Goal: Use online tool/utility: Utilize a website feature to perform a specific function

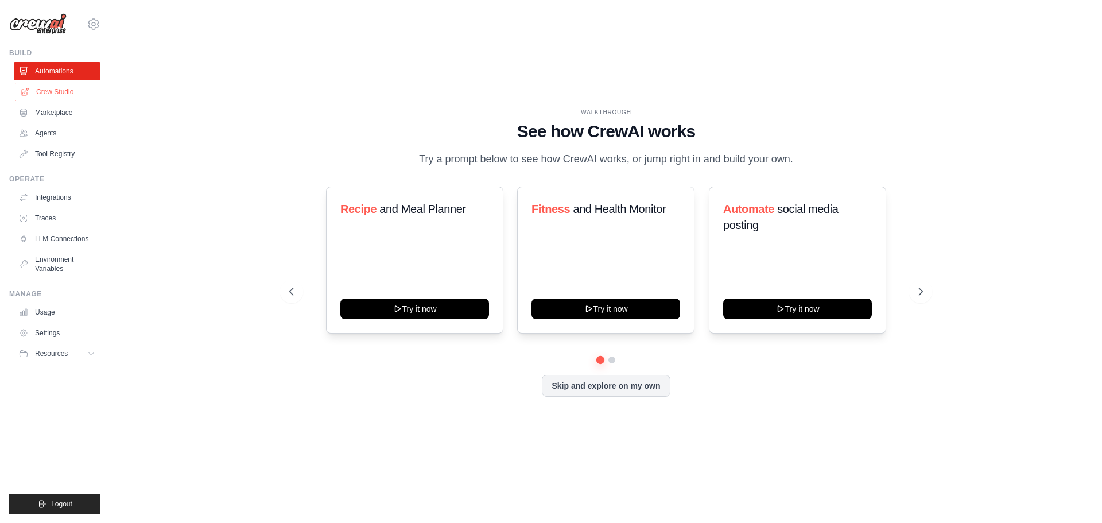
click at [53, 88] on link "Crew Studio" at bounding box center [58, 92] width 87 height 18
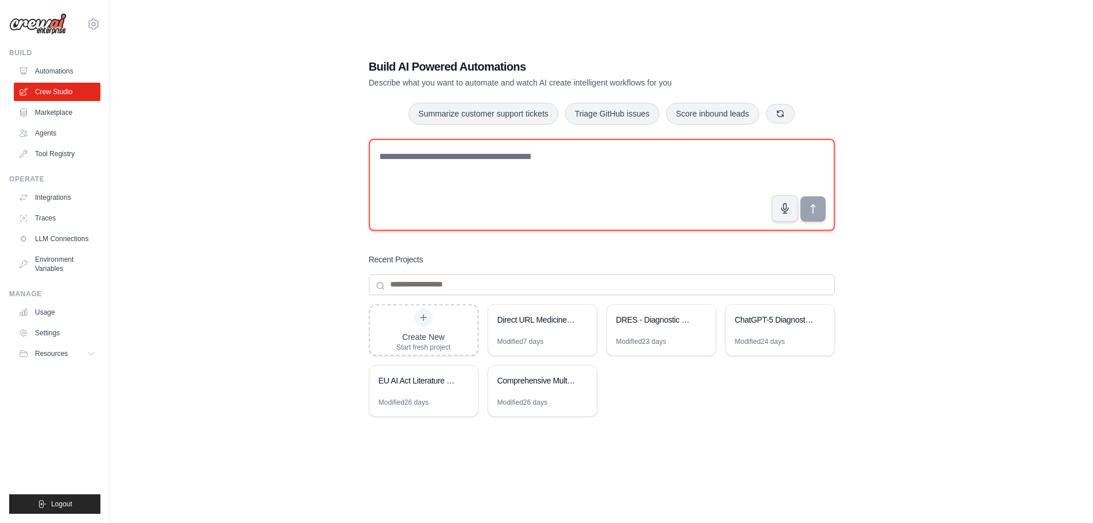
click at [387, 154] on textarea at bounding box center [602, 185] width 466 height 92
paste textarea "**********"
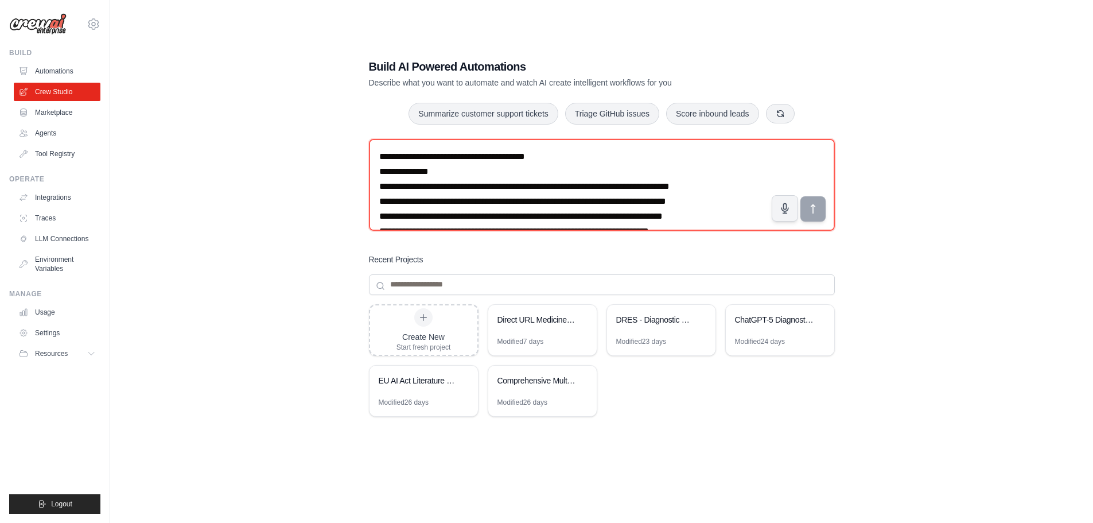
scroll to position [1141, 0]
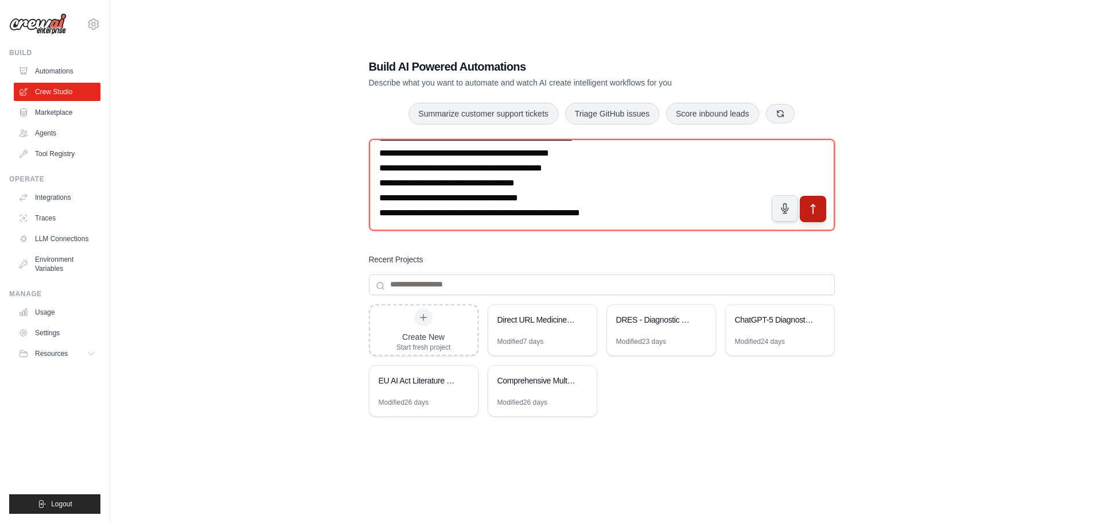
type textarea "**********"
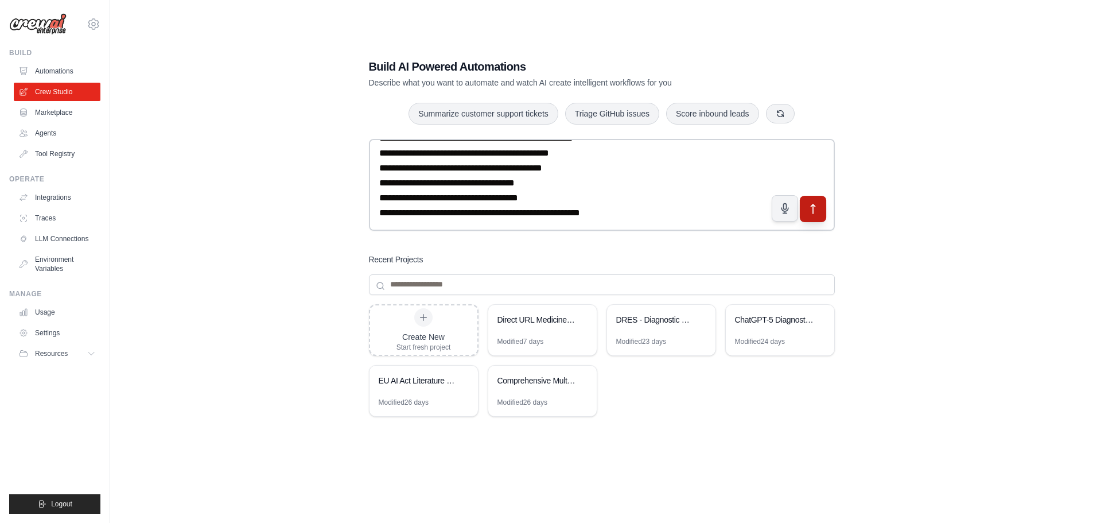
click at [810, 209] on icon "submit" at bounding box center [813, 209] width 12 height 12
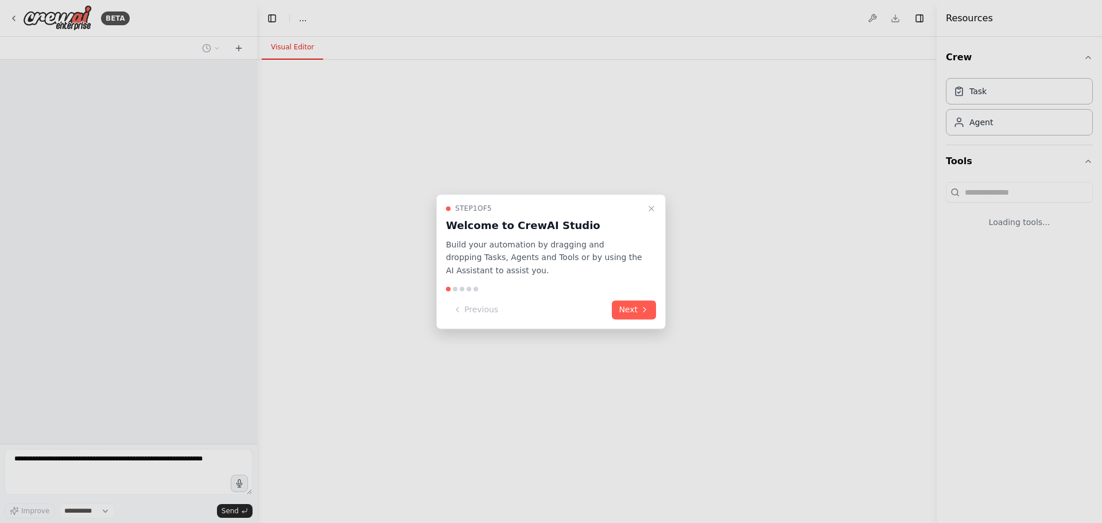
select select "****"
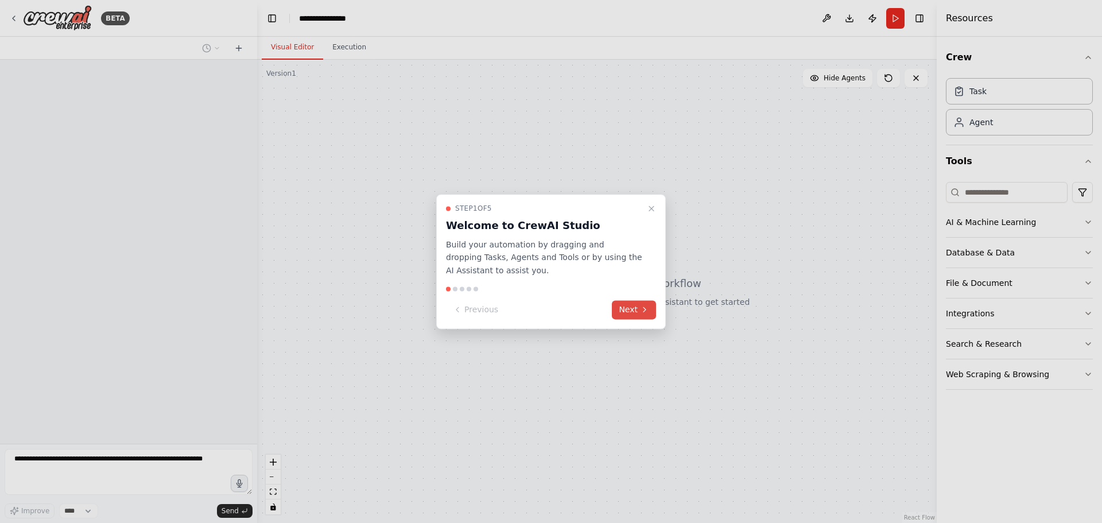
click at [635, 312] on button "Next" at bounding box center [634, 309] width 44 height 19
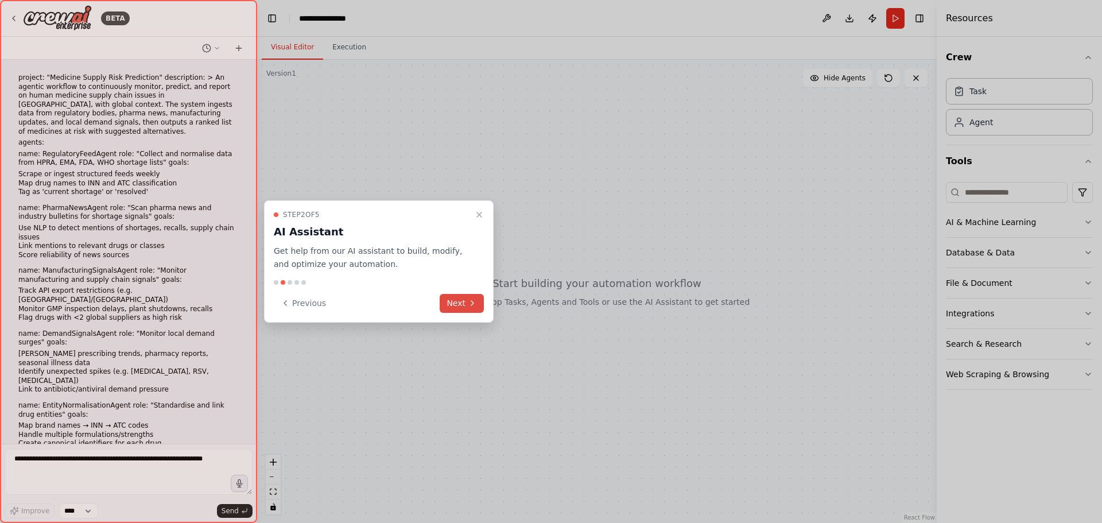
click at [456, 300] on button "Next" at bounding box center [462, 303] width 44 height 19
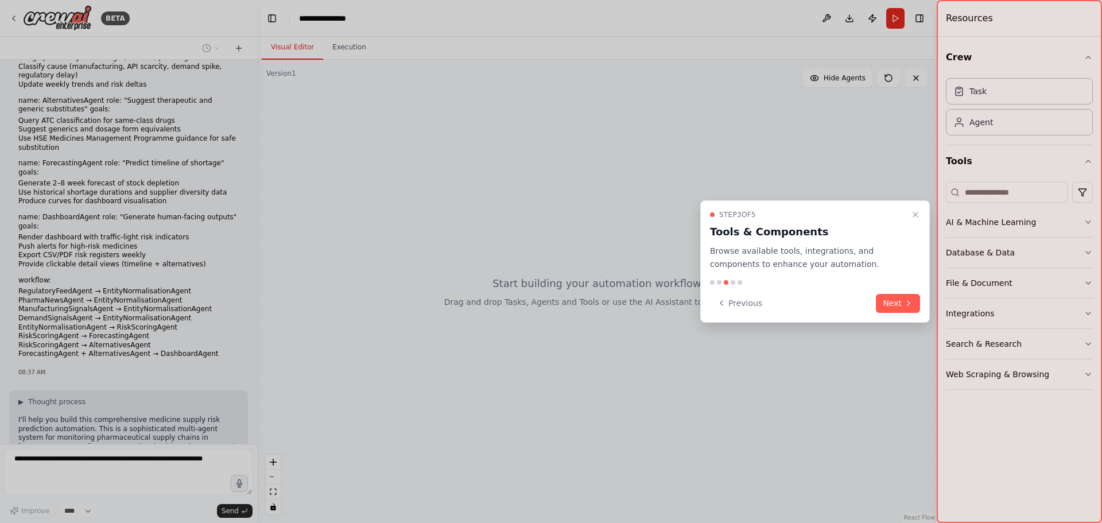
scroll to position [480, 0]
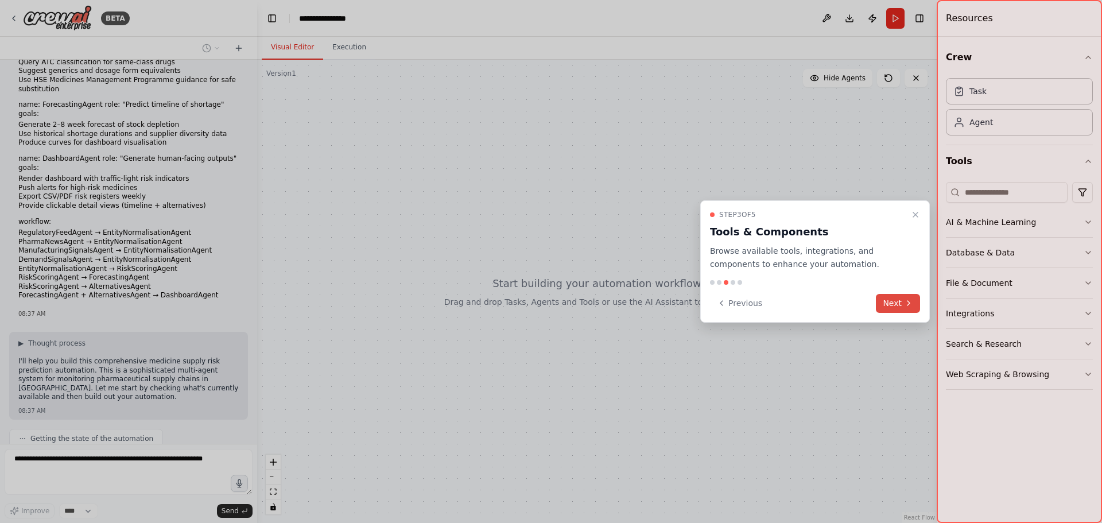
click at [887, 304] on button "Next" at bounding box center [898, 303] width 44 height 19
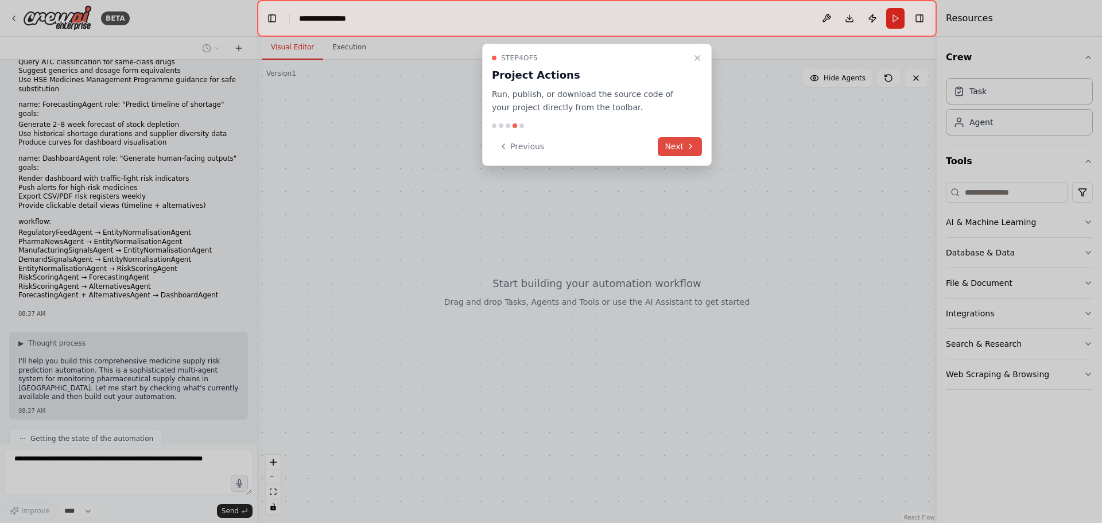
click at [678, 149] on button "Next" at bounding box center [680, 146] width 44 height 19
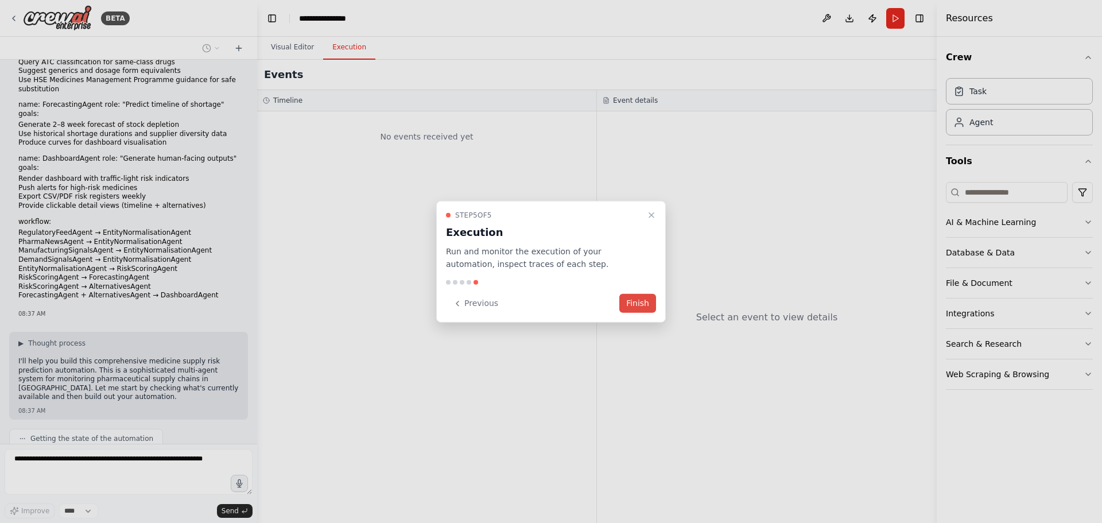
click at [631, 305] on button "Finish" at bounding box center [637, 303] width 37 height 19
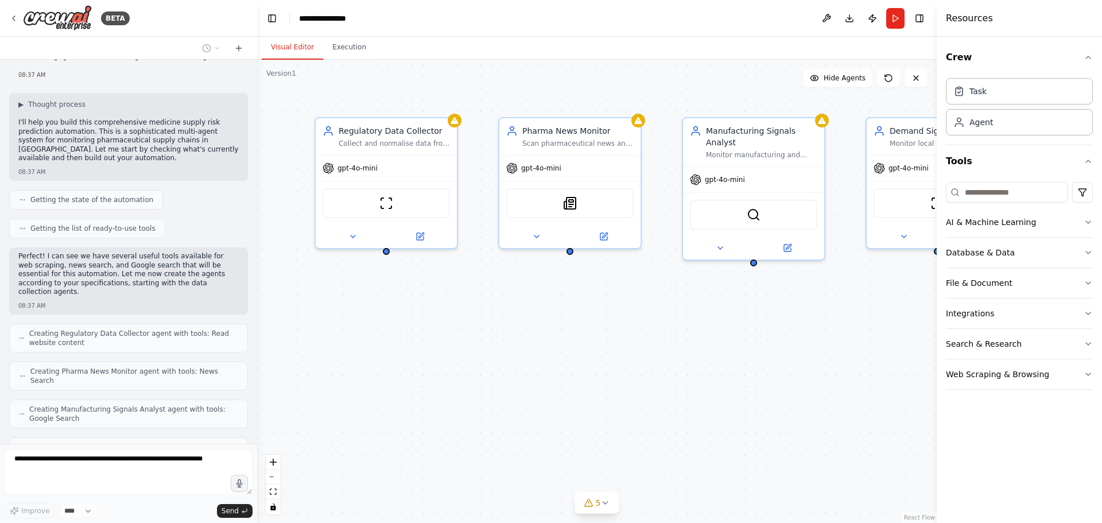
scroll to position [748, 0]
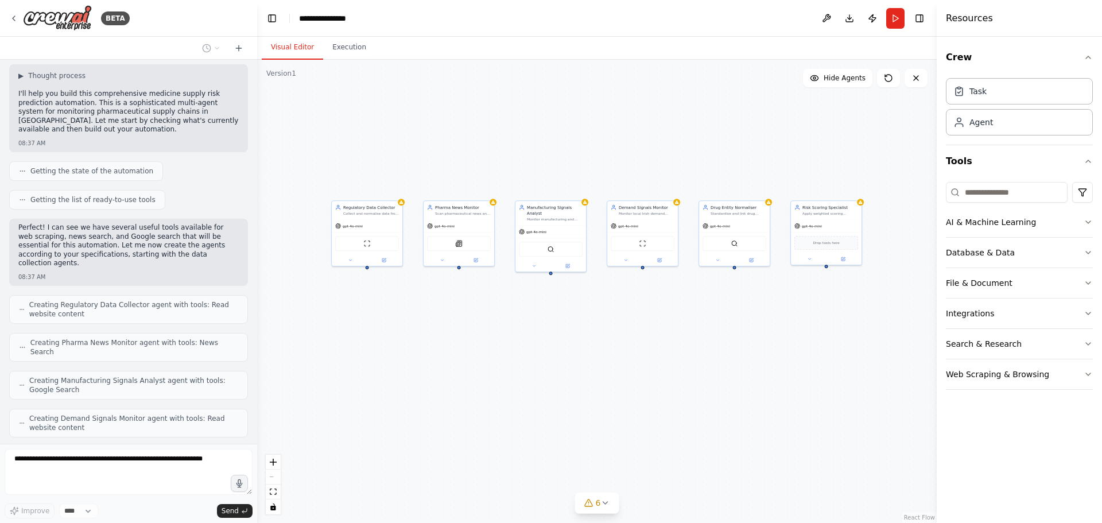
drag, startPoint x: 581, startPoint y: 401, endPoint x: 499, endPoint y: 330, distance: 107.8
click at [499, 330] on div "Regulatory Data Collector Collect and normalise data from HPRA, EMA, FDA, WHO s…" at bounding box center [596, 291] width 679 height 463
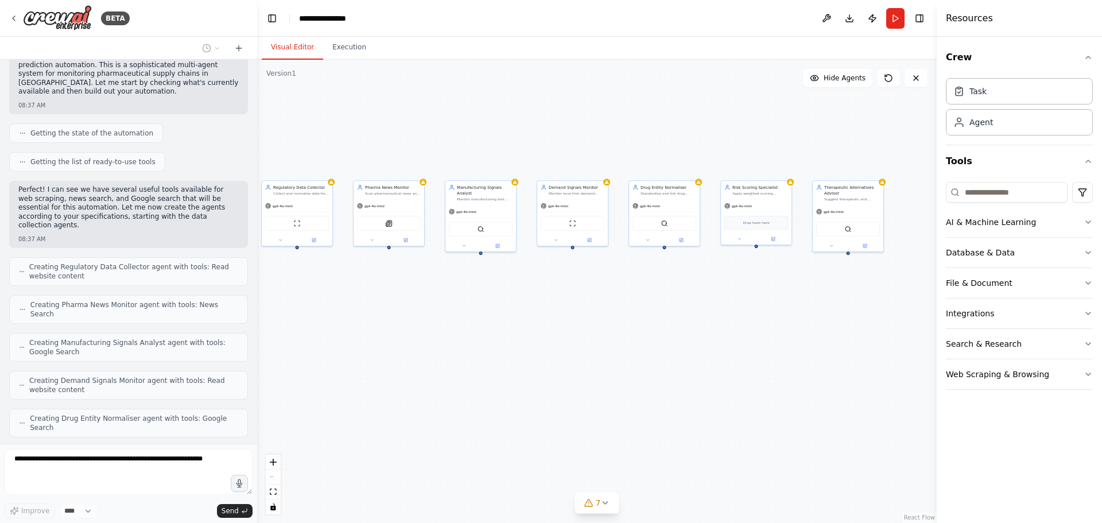
scroll to position [814, 0]
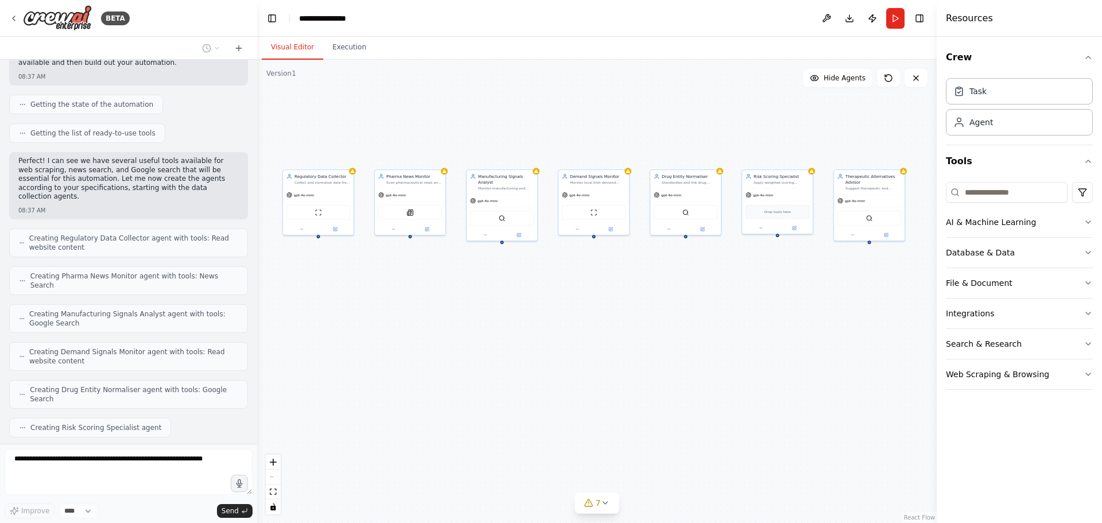
drag, startPoint x: 579, startPoint y: 339, endPoint x: 530, endPoint y: 329, distance: 49.7
click at [530, 329] on div "Regulatory Data Collector Collect and normalise data from HPRA, EMA, FDA, WHO s…" at bounding box center [596, 291] width 679 height 463
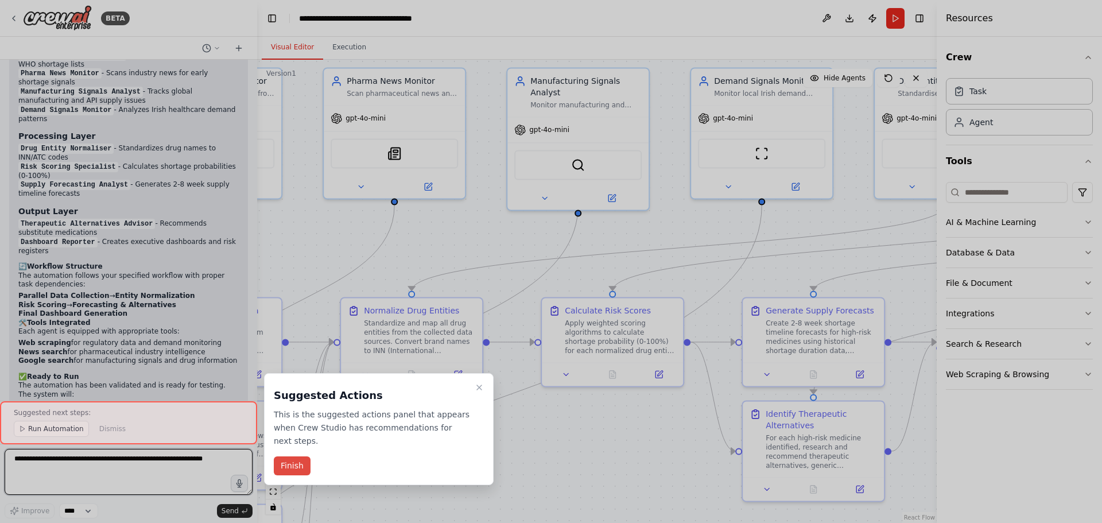
scroll to position [1819, 0]
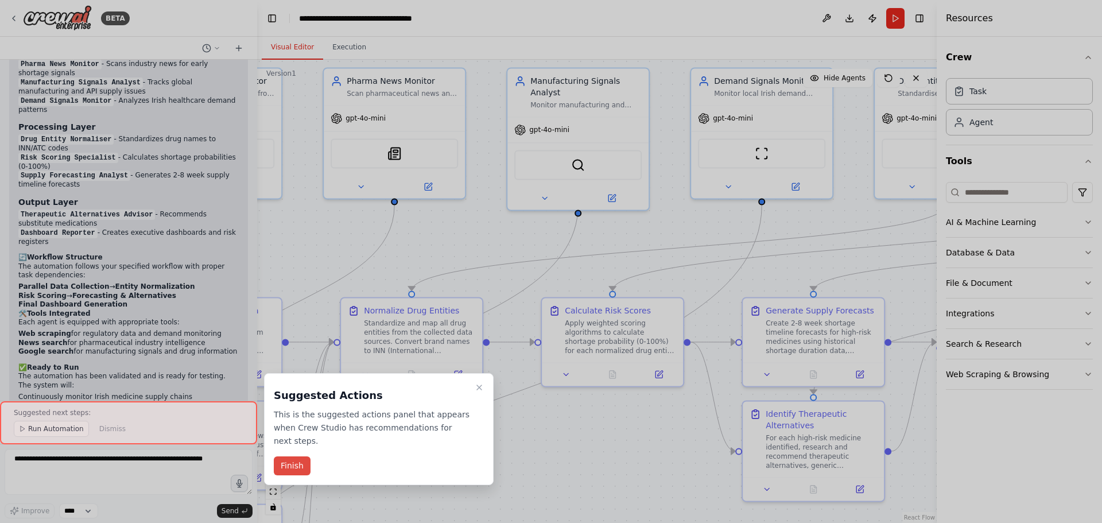
click at [280, 456] on button "Finish" at bounding box center [292, 465] width 37 height 19
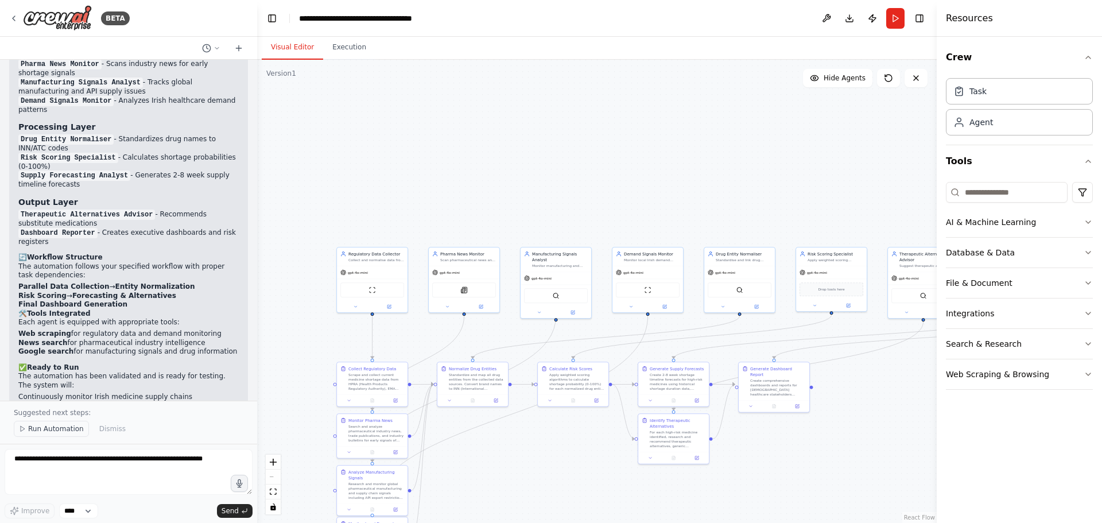
click at [38, 429] on span "Run Automation" at bounding box center [56, 428] width 56 height 9
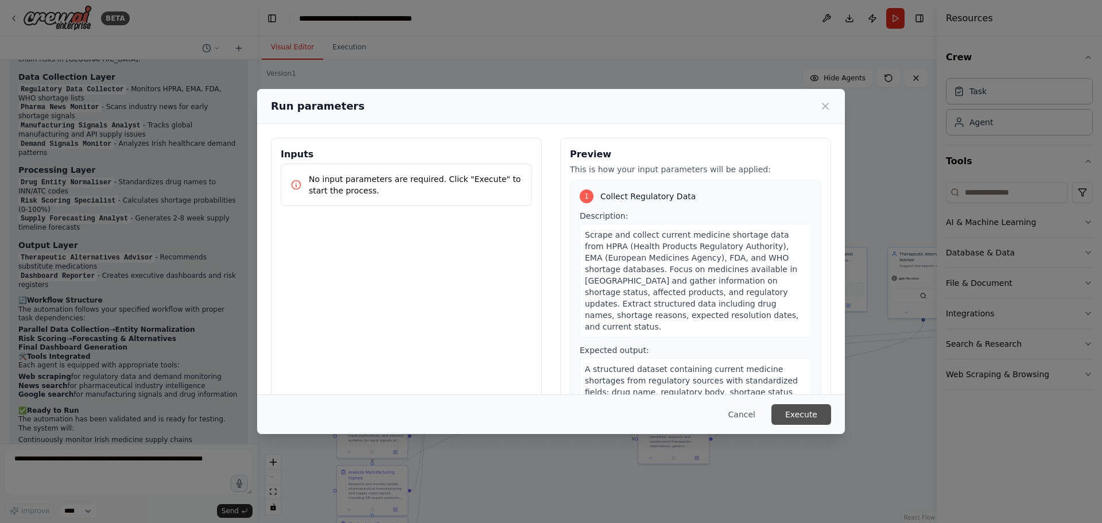
click at [817, 415] on button "Execute" at bounding box center [801, 414] width 60 height 21
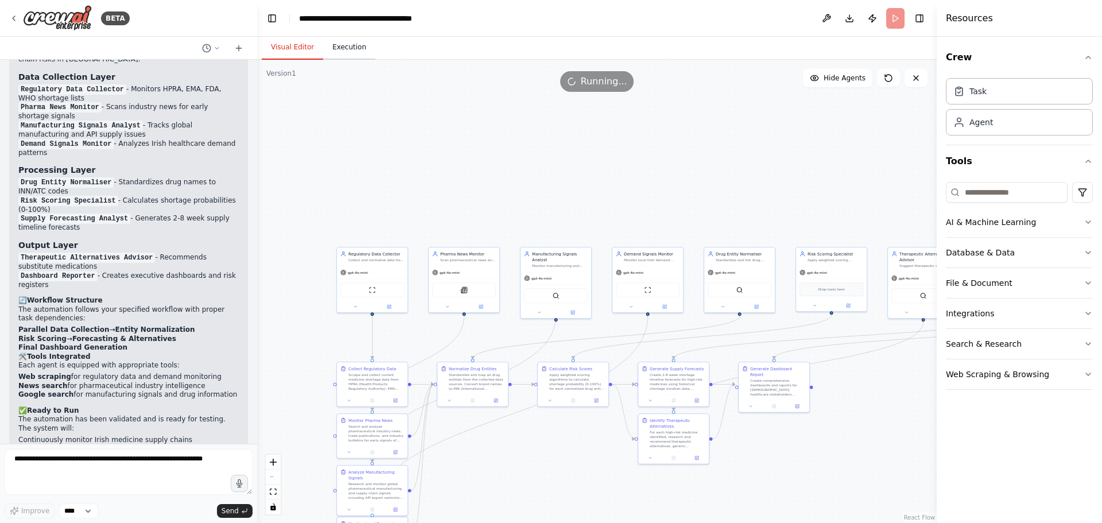
click at [343, 46] on button "Execution" at bounding box center [349, 48] width 52 height 24
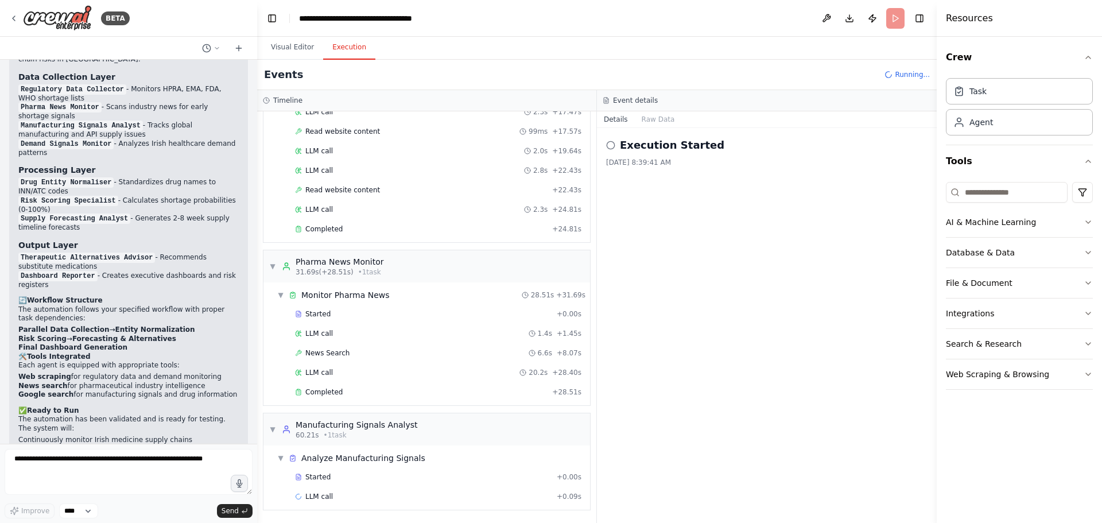
scroll to position [265, 0]
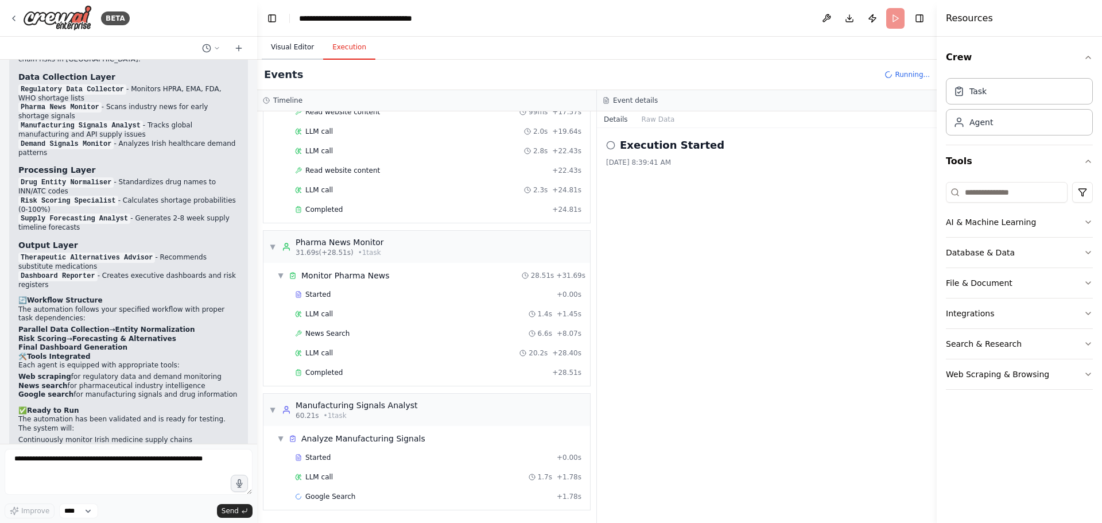
click at [288, 46] on button "Visual Editor" at bounding box center [292, 48] width 61 height 24
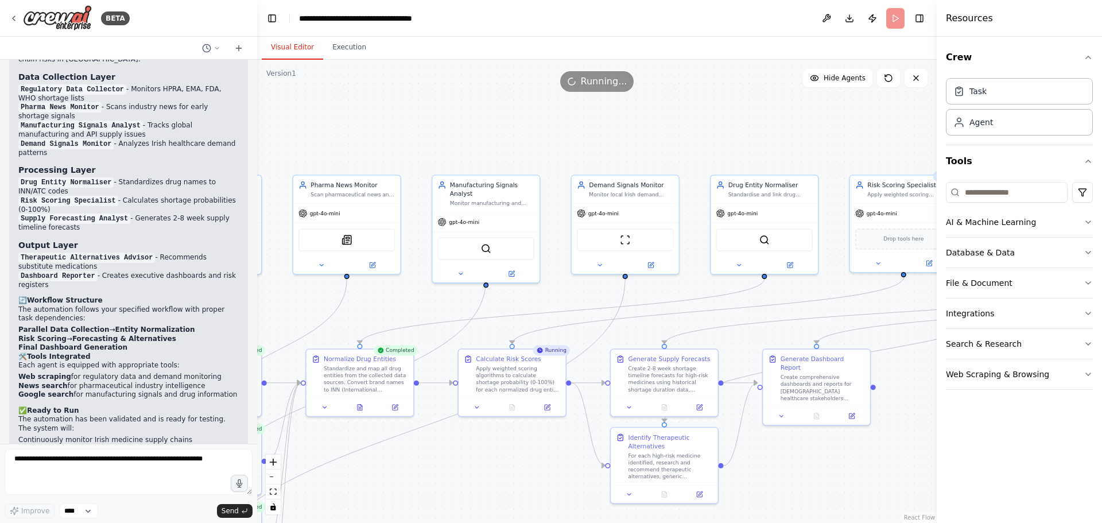
drag, startPoint x: 726, startPoint y: 146, endPoint x: 725, endPoint y: 101, distance: 45.3
click at [725, 101] on div ".deletable-edge-delete-btn { width: 20px; height: 20px; border: 0px solid #ffff…" at bounding box center [596, 291] width 679 height 463
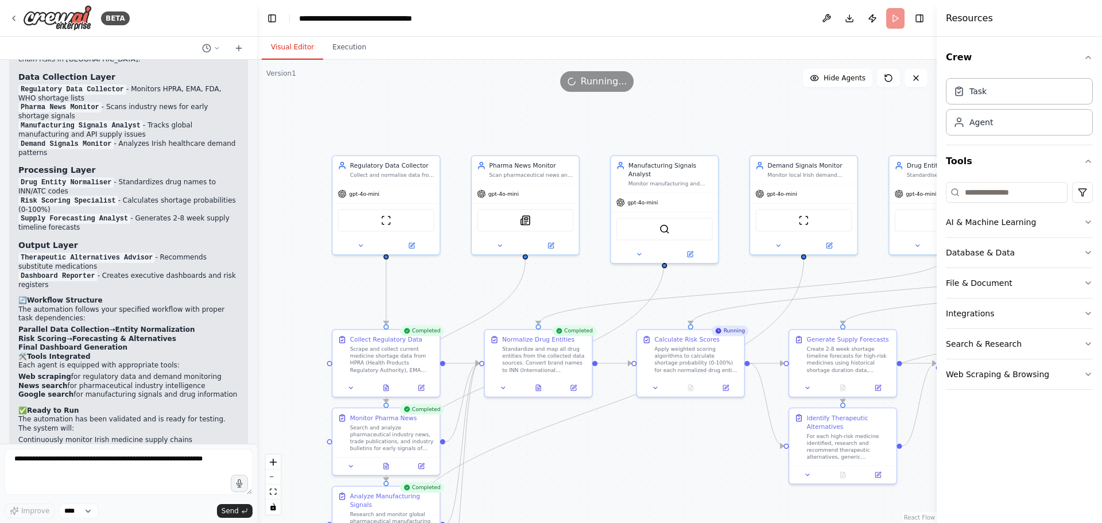
drag, startPoint x: 387, startPoint y: 138, endPoint x: 582, endPoint y: 116, distance: 196.3
click at [582, 116] on div ".deletable-edge-delete-btn { width: 20px; height: 20px; border: 0px solid #ffff…" at bounding box center [596, 291] width 679 height 463
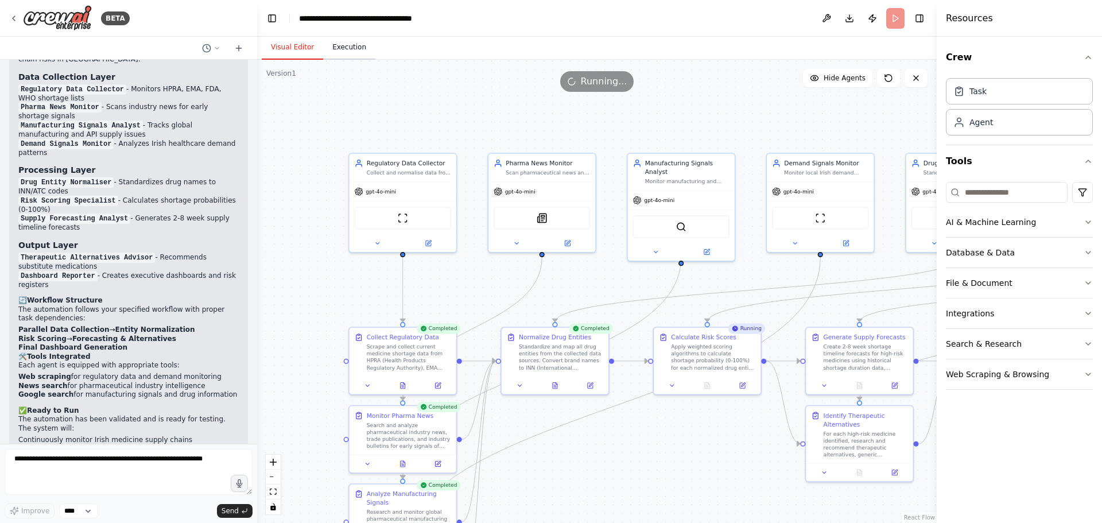
click at [339, 45] on button "Execution" at bounding box center [349, 48] width 52 height 24
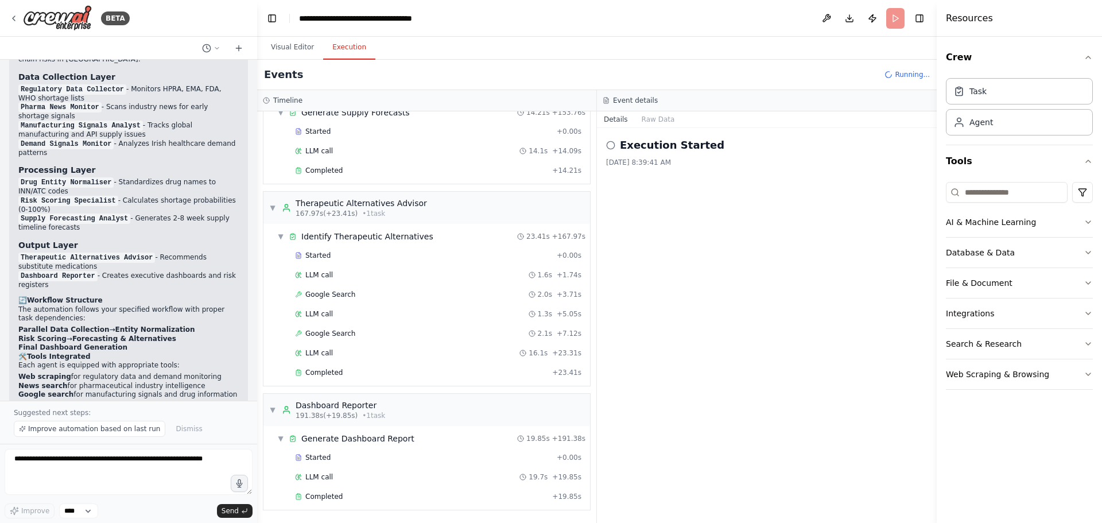
scroll to position [1819, 0]
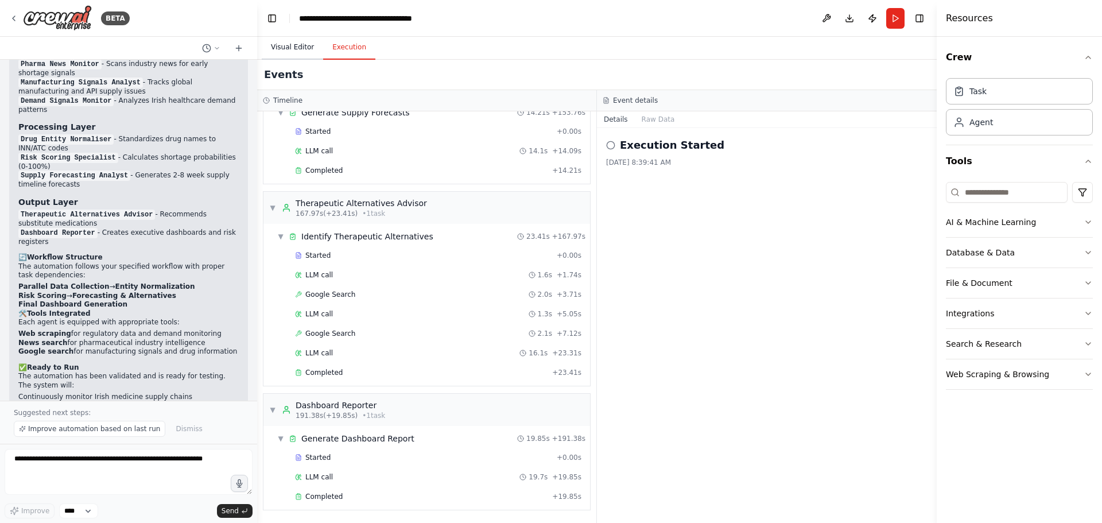
click at [279, 42] on button "Visual Editor" at bounding box center [292, 48] width 61 height 24
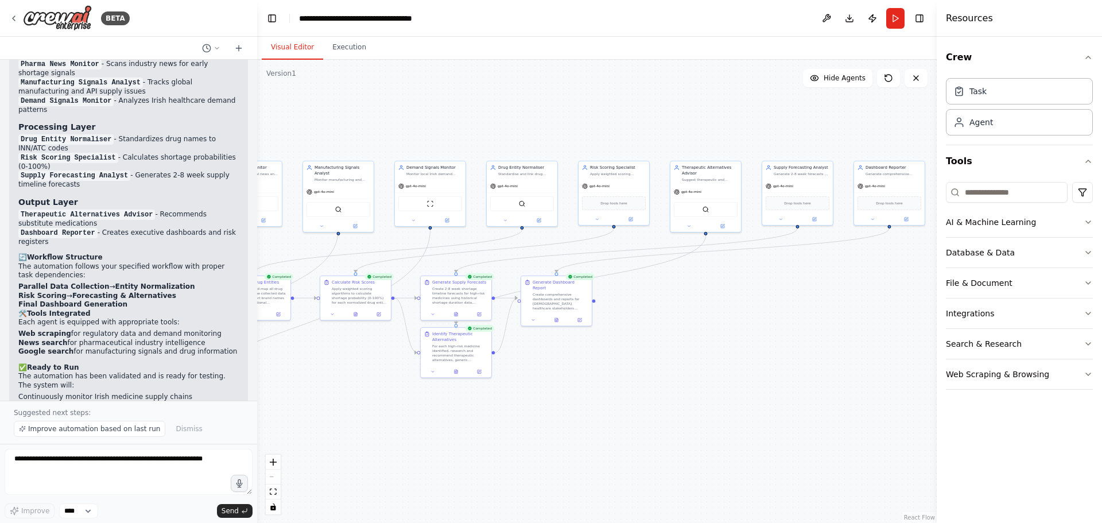
drag, startPoint x: 662, startPoint y: 293, endPoint x: 357, endPoint y: 250, distance: 308.3
click at [357, 250] on div ".deletable-edge-delete-btn { width: 20px; height: 20px; border: 0px solid #ffff…" at bounding box center [596, 291] width 679 height 463
drag, startPoint x: 395, startPoint y: 249, endPoint x: 570, endPoint y: 215, distance: 178.8
click at [570, 215] on div ".deletable-edge-delete-btn { width: 20px; height: 20px; border: 0px solid #ffff…" at bounding box center [596, 291] width 679 height 463
click at [79, 423] on button "Improve automation based on last run" at bounding box center [89, 429] width 151 height 16
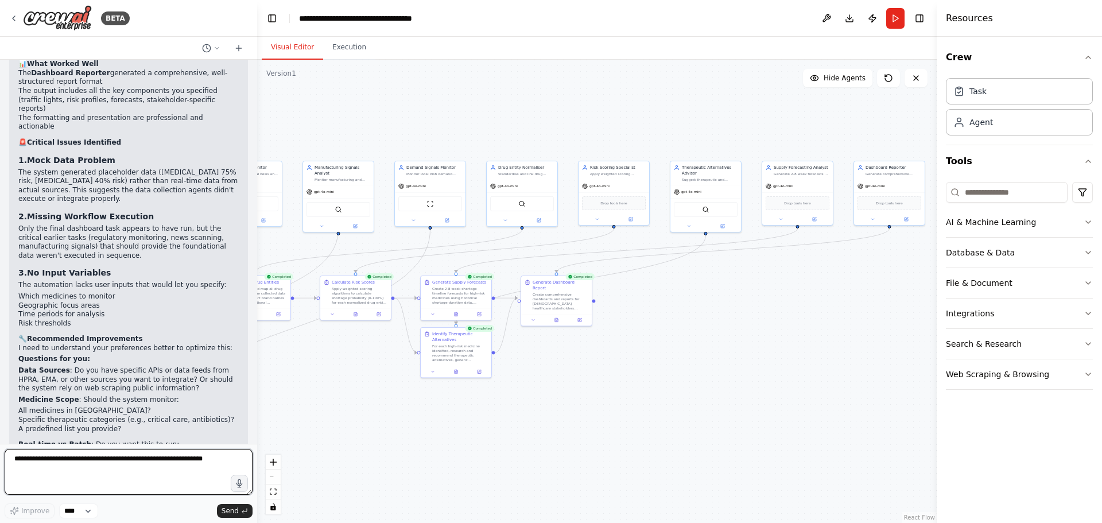
scroll to position [2390, 0]
type textarea "**********"
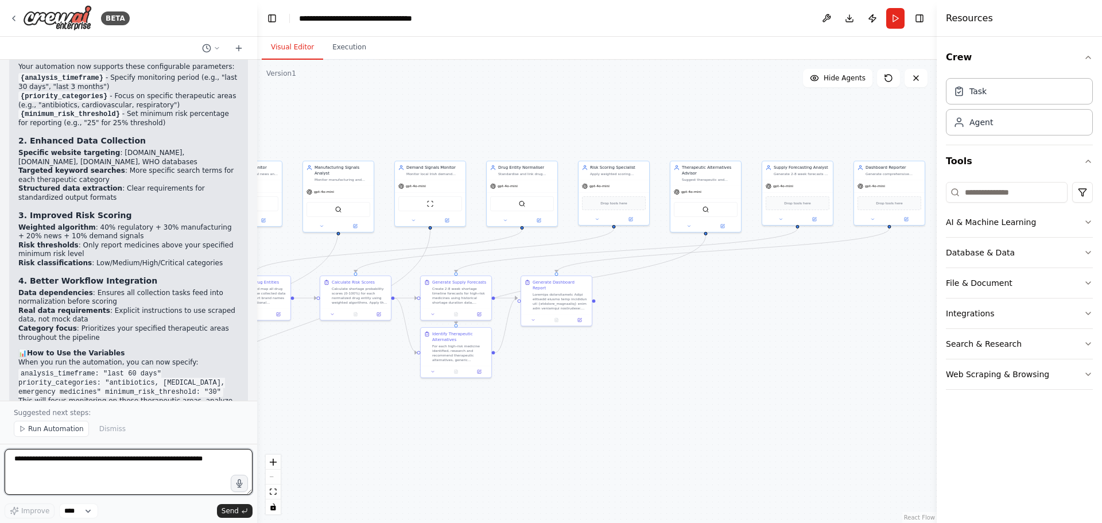
scroll to position [3623, 0]
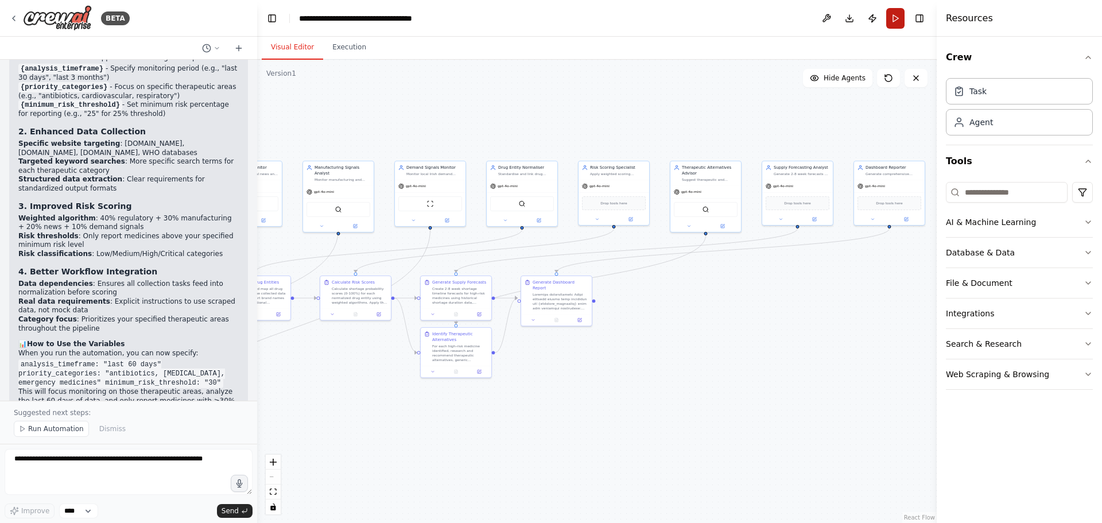
click at [893, 21] on button "Run" at bounding box center [895, 18] width 18 height 21
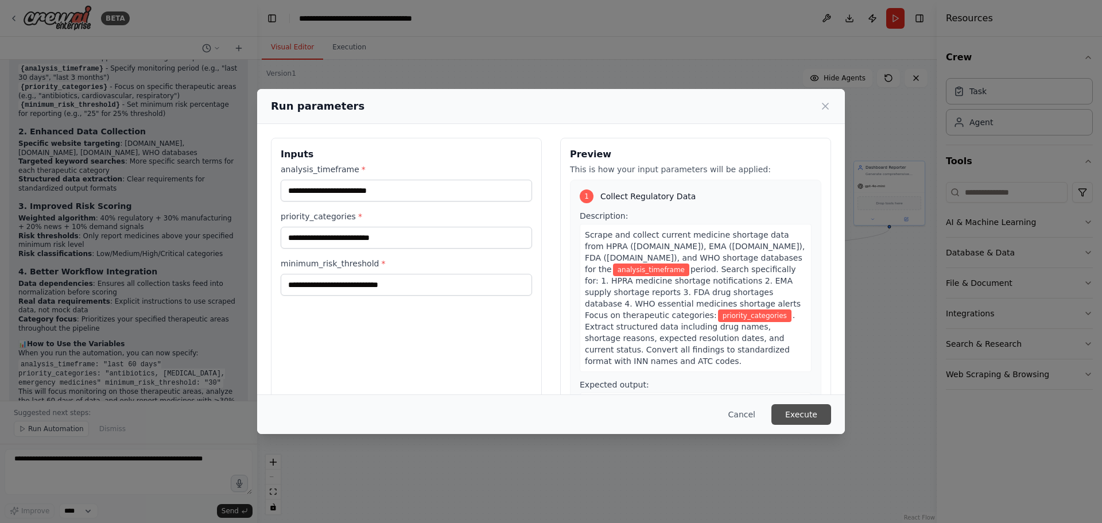
click at [800, 412] on button "Execute" at bounding box center [801, 414] width 60 height 21
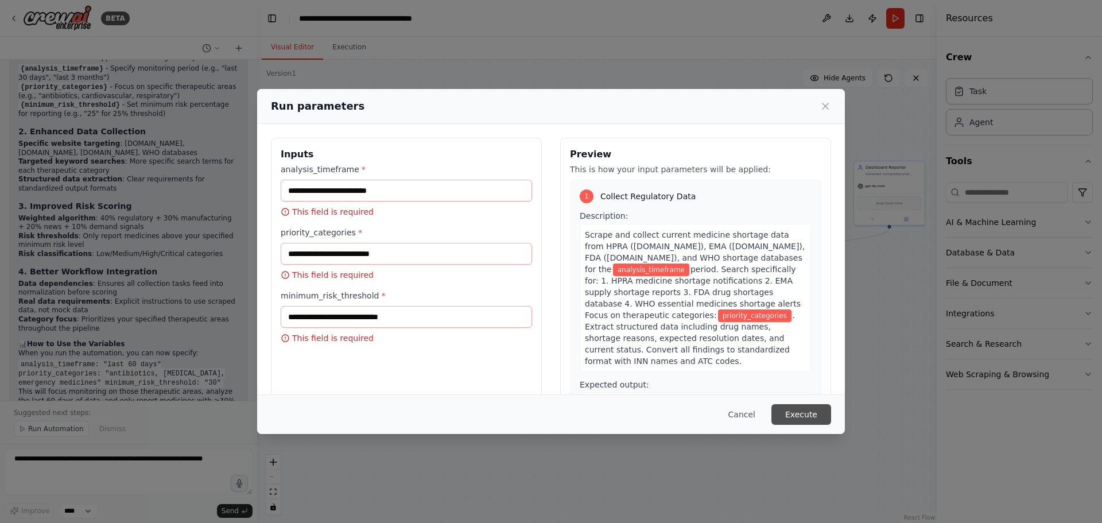
click at [800, 412] on button "Execute" at bounding box center [801, 414] width 60 height 21
click at [297, 188] on input "analysis_timeframe *" at bounding box center [406, 191] width 251 height 22
click at [344, 253] on input "priority_categories *" at bounding box center [406, 254] width 251 height 22
click at [748, 411] on button "Cancel" at bounding box center [741, 414] width 45 height 21
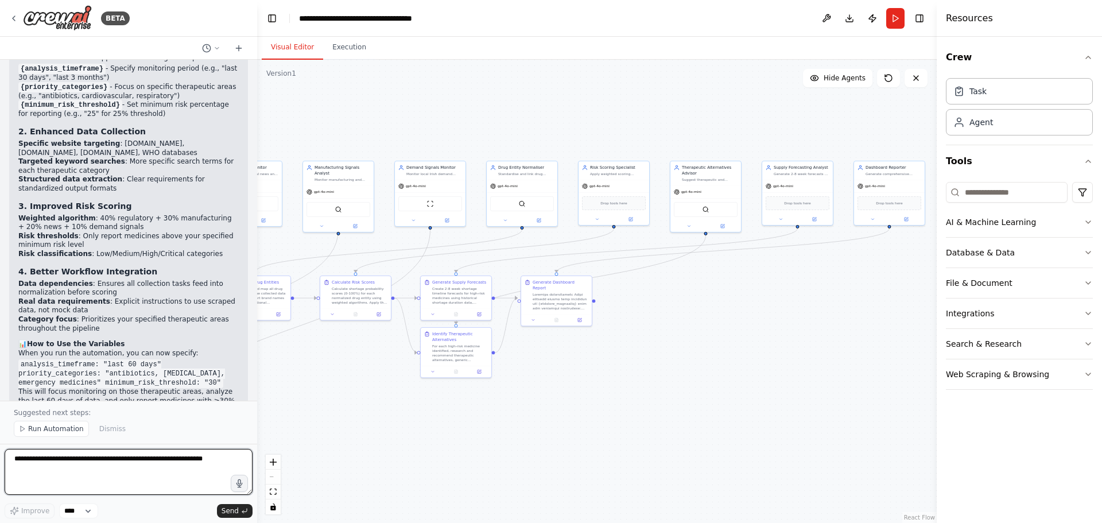
click at [55, 474] on textarea at bounding box center [129, 472] width 248 height 46
click at [894, 19] on button "Run" at bounding box center [895, 18] width 18 height 21
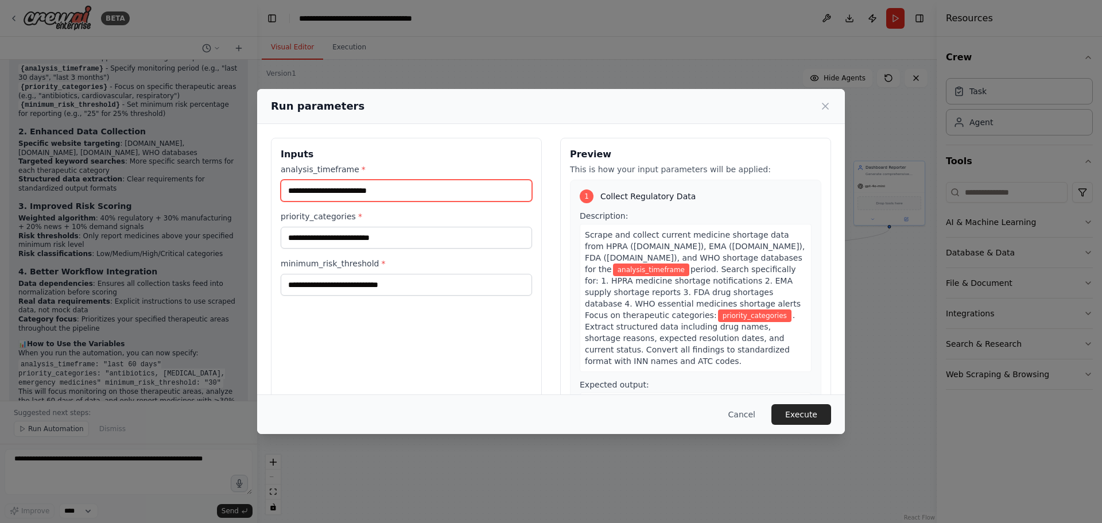
click at [351, 195] on input "analysis_timeframe *" at bounding box center [406, 191] width 251 height 22
type input "**********"
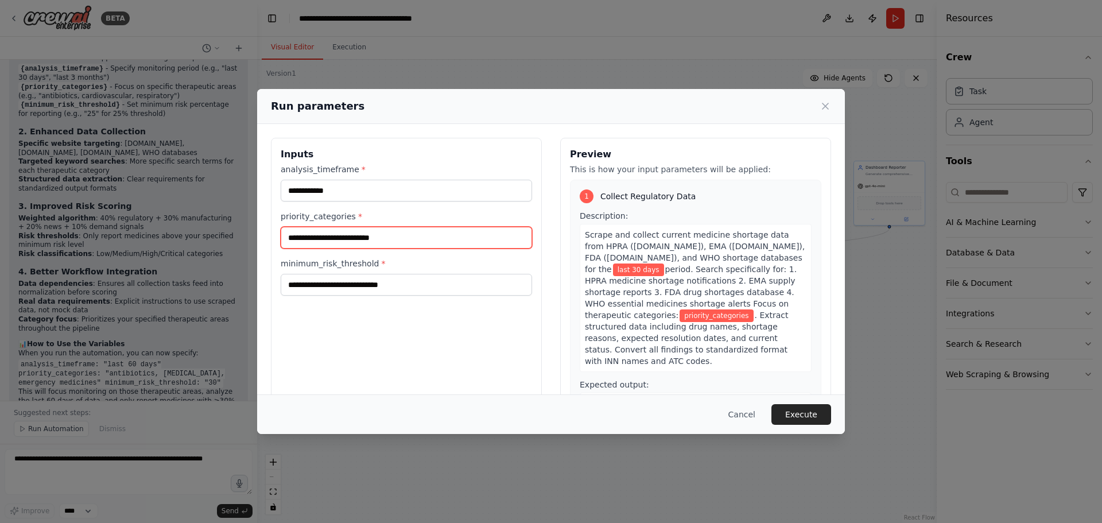
click at [341, 236] on input "priority_categories *" at bounding box center [406, 238] width 251 height 22
type input "**********"
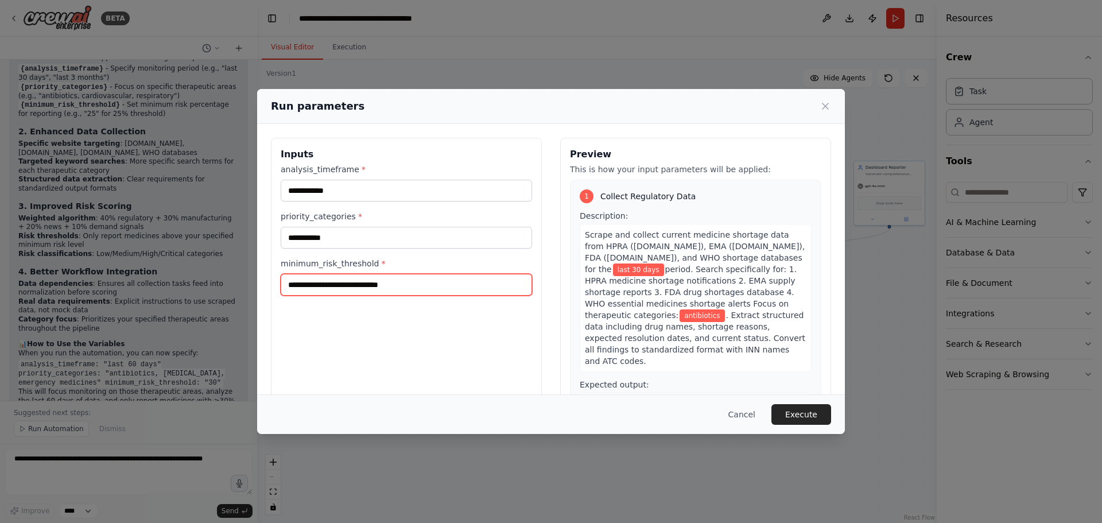
click at [335, 283] on input "minimum_risk_threshold *" at bounding box center [406, 285] width 251 height 22
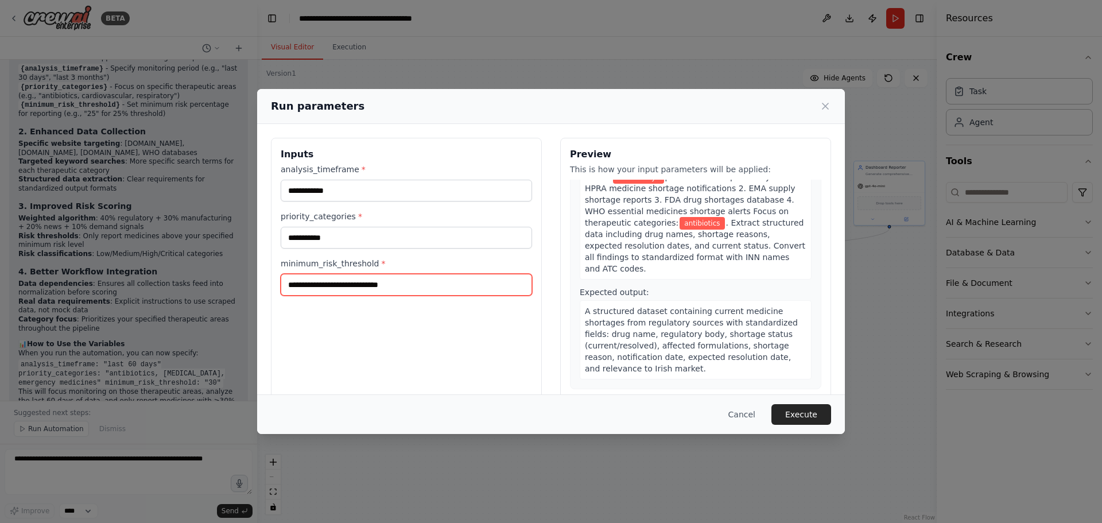
scroll to position [115, 0]
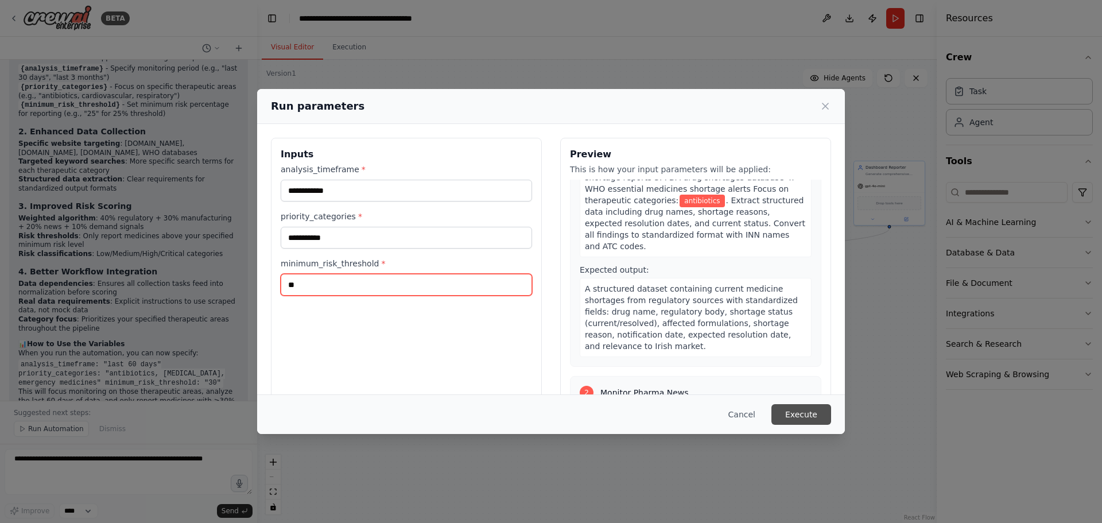
type input "**"
click at [792, 411] on button "Execute" at bounding box center [801, 414] width 60 height 21
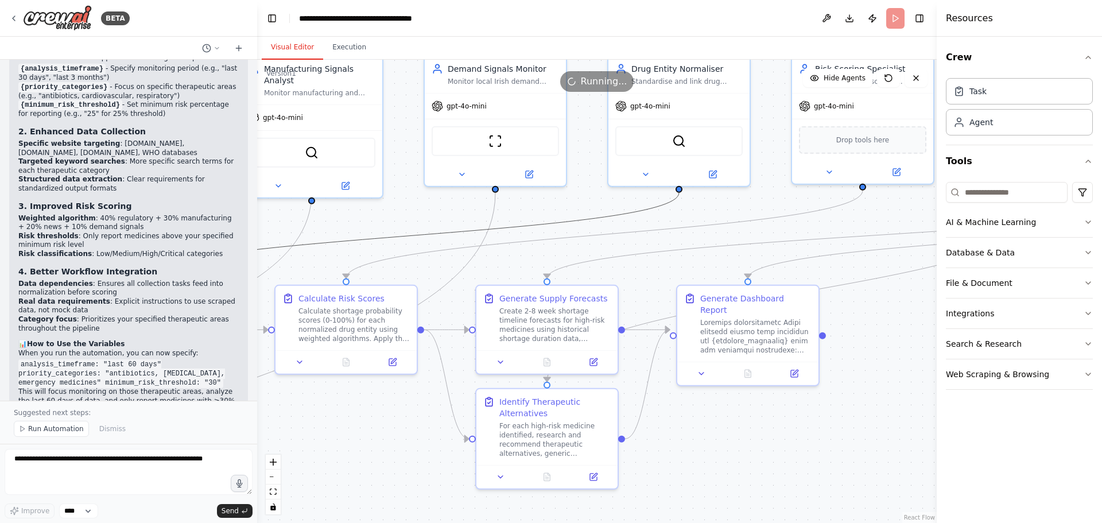
drag, startPoint x: 345, startPoint y: 237, endPoint x: 746, endPoint y: 437, distance: 448.3
click at [761, 375] on div ".deletable-edge-delete-btn { width: 20px; height: 20px; border: 0px solid #ffff…" at bounding box center [596, 291] width 679 height 463
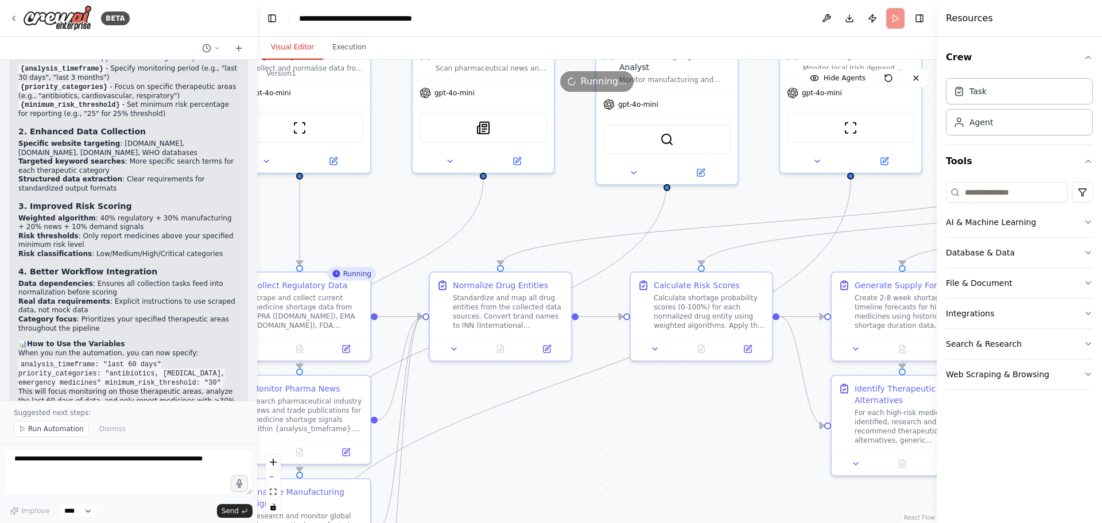
drag, startPoint x: 749, startPoint y: 446, endPoint x: 1101, endPoint y: 429, distance: 352.2
click at [1101, 429] on div "BETA project: "Medicine Supply Risk Prediction" description: > An agentic workf…" at bounding box center [551, 261] width 1102 height 523
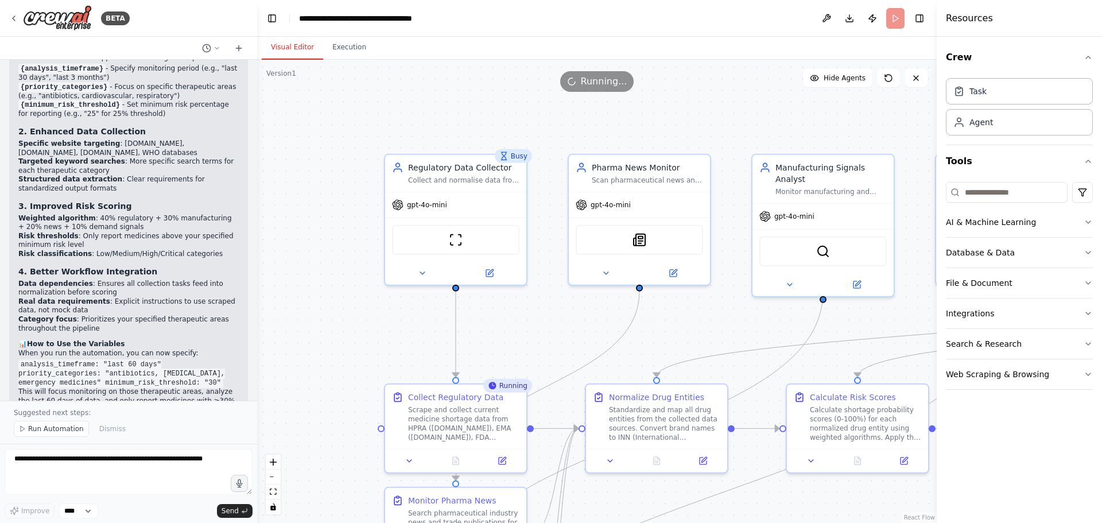
drag, startPoint x: 569, startPoint y: 440, endPoint x: 725, endPoint y: 550, distance: 191.0
click at [725, 522] on html "BETA project: "Medicine Supply Risk Prediction" description: > An agentic workf…" at bounding box center [551, 261] width 1102 height 523
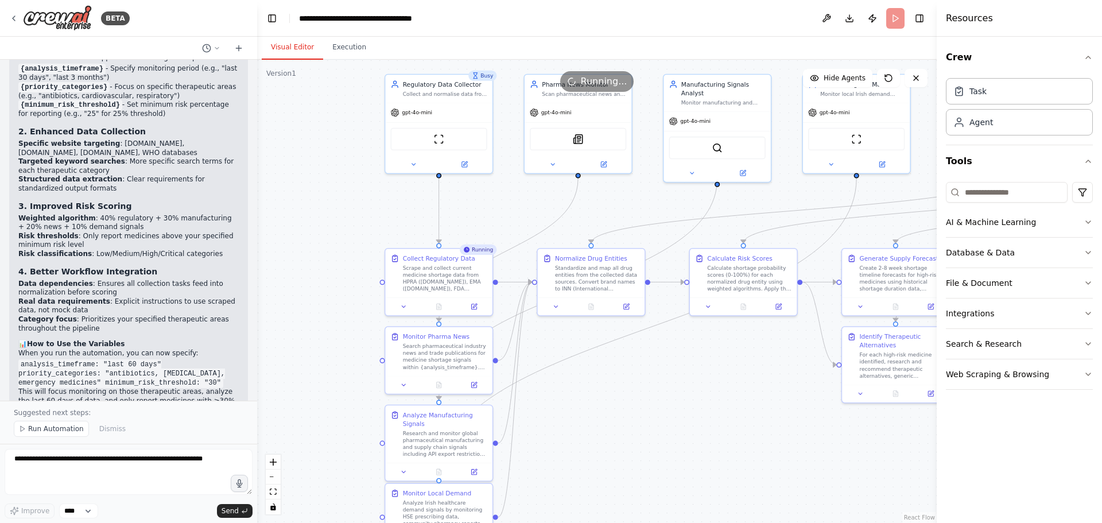
drag, startPoint x: 301, startPoint y: 282, endPoint x: 317, endPoint y: 150, distance: 133.0
click at [317, 158] on div ".deletable-edge-delete-btn { width: 20px; height: 20px; border: 0px solid #ffff…" at bounding box center [596, 291] width 679 height 463
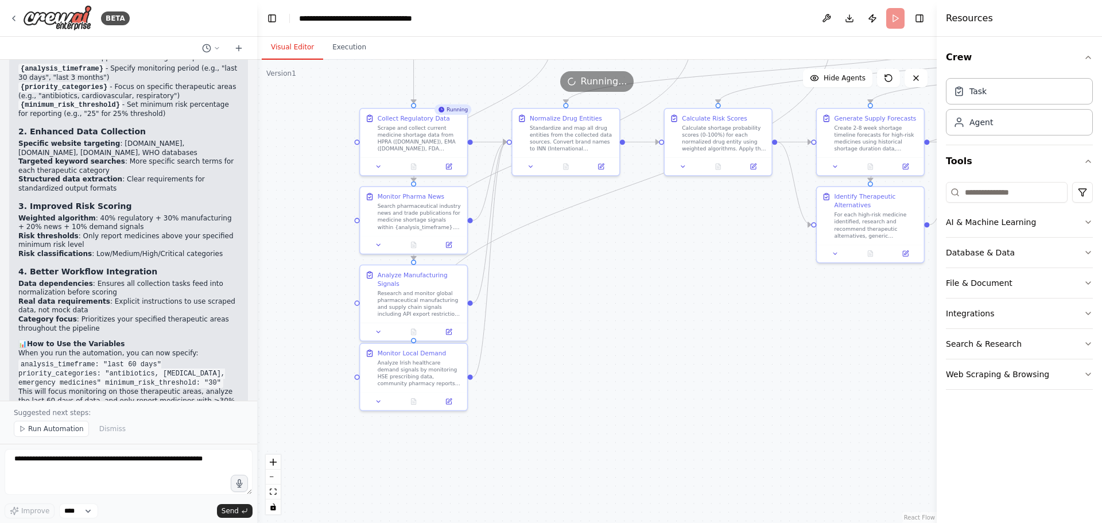
drag, startPoint x: 305, startPoint y: 279, endPoint x: 280, endPoint y: 159, distance: 123.1
click at [280, 159] on div ".deletable-edge-delete-btn { width: 20px; height: 20px; border: 0px solid #ffff…" at bounding box center [596, 291] width 679 height 463
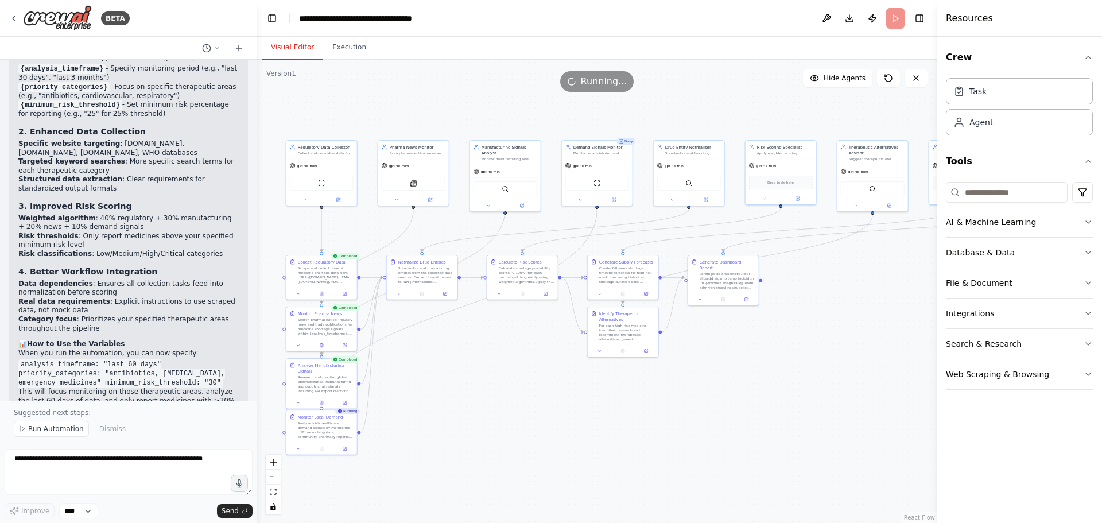
drag, startPoint x: 752, startPoint y: 402, endPoint x: 523, endPoint y: 441, distance: 231.7
click at [544, 449] on div ".deletable-edge-delete-btn { width: 20px; height: 20px; border: 0px solid #ffff…" at bounding box center [596, 291] width 679 height 463
click at [746, 386] on div ".deletable-edge-delete-btn { width: 20px; height: 20px; border: 0px solid #ffff…" at bounding box center [596, 291] width 679 height 463
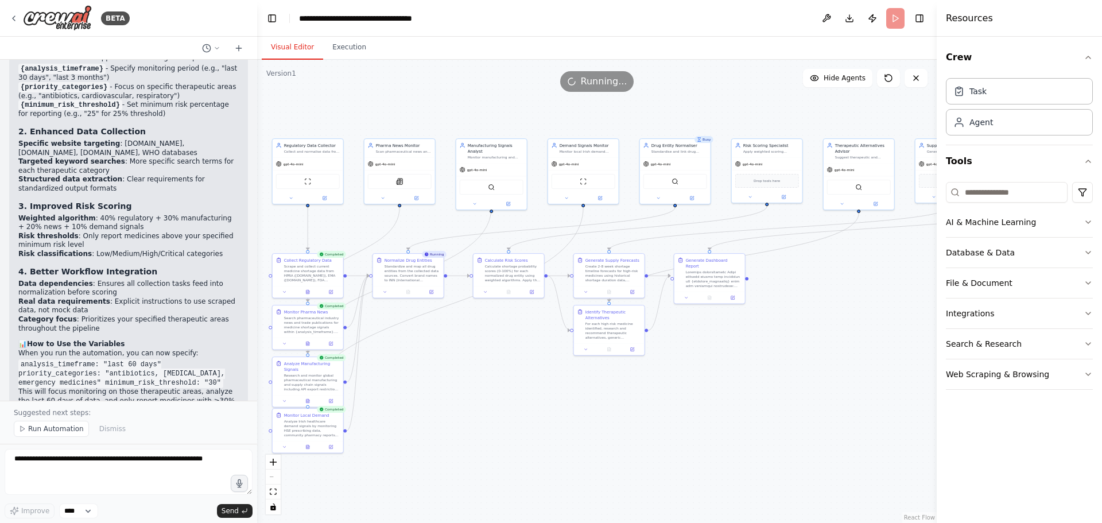
drag, startPoint x: 790, startPoint y: 351, endPoint x: 791, endPoint y: 334, distance: 16.7
click at [791, 334] on div ".deletable-edge-delete-btn { width: 20px; height: 20px; border: 0px solid #ffff…" at bounding box center [596, 291] width 679 height 463
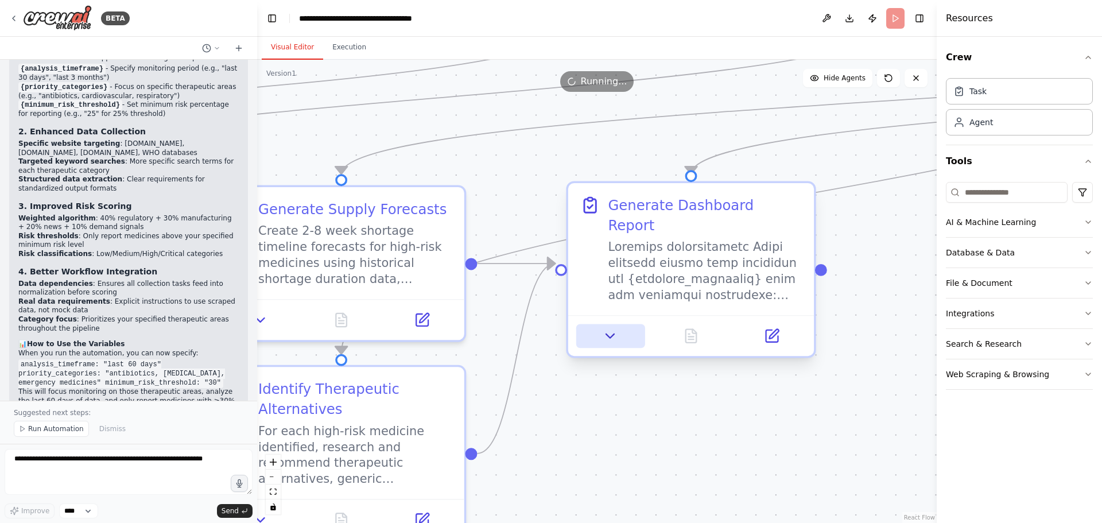
click at [604, 328] on icon at bounding box center [610, 336] width 16 height 16
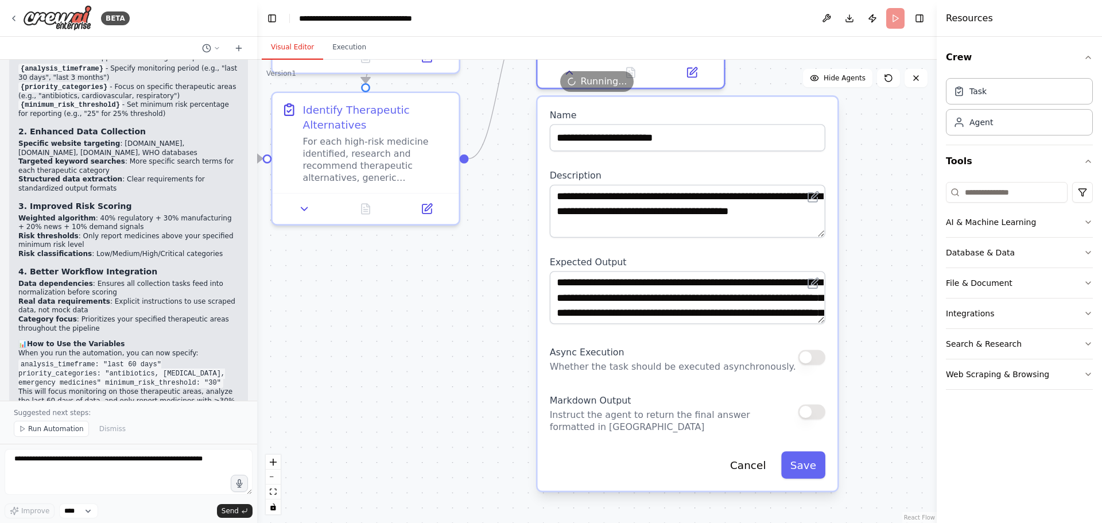
drag, startPoint x: 912, startPoint y: 426, endPoint x: 891, endPoint y: 147, distance: 280.3
click at [891, 147] on div ".deletable-edge-delete-btn { width: 20px; height: 20px; border: 0px solid #ffff…" at bounding box center [596, 291] width 679 height 463
click at [800, 455] on button "Save" at bounding box center [803, 465] width 44 height 28
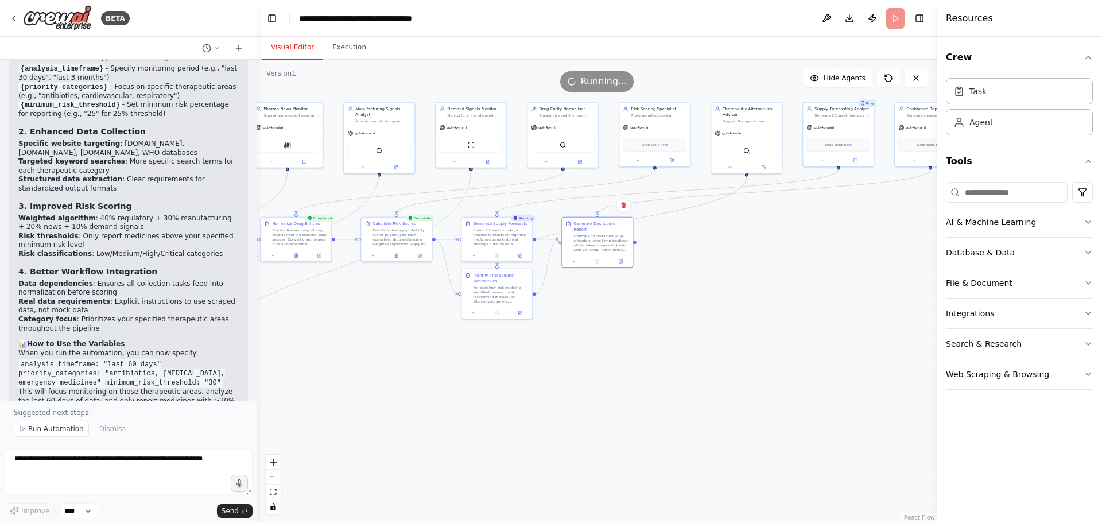
drag, startPoint x: 703, startPoint y: 331, endPoint x: 675, endPoint y: 359, distance: 39.8
click at [675, 359] on div ".deletable-edge-delete-btn { width: 20px; height: 20px; border: 0px solid #ffff…" at bounding box center [596, 291] width 679 height 463
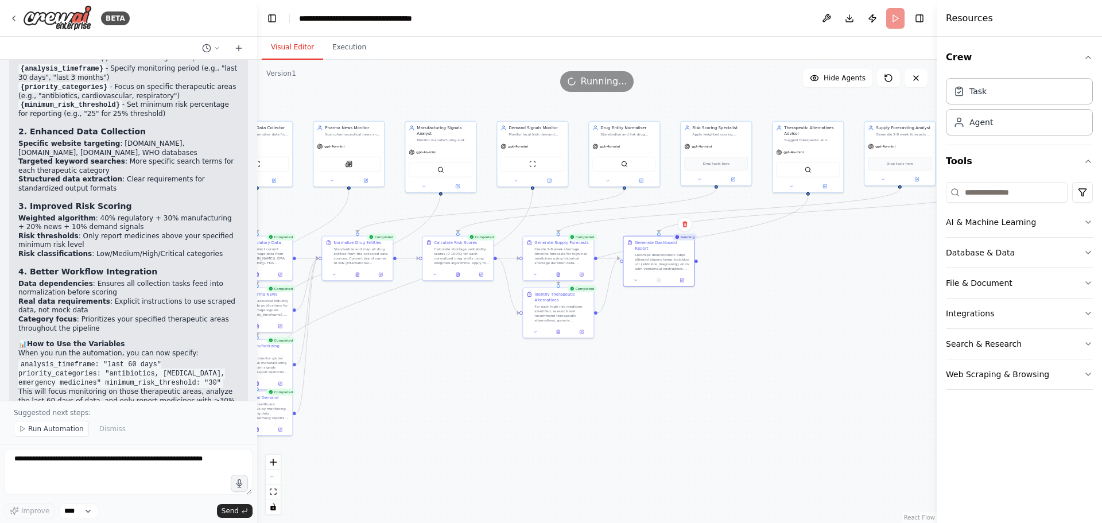
drag, startPoint x: 627, startPoint y: 440, endPoint x: 708, endPoint y: 440, distance: 81.5
click at [708, 440] on div ".deletable-edge-delete-btn { width: 20px; height: 20px; border: 0px solid #ffff…" at bounding box center [596, 291] width 679 height 463
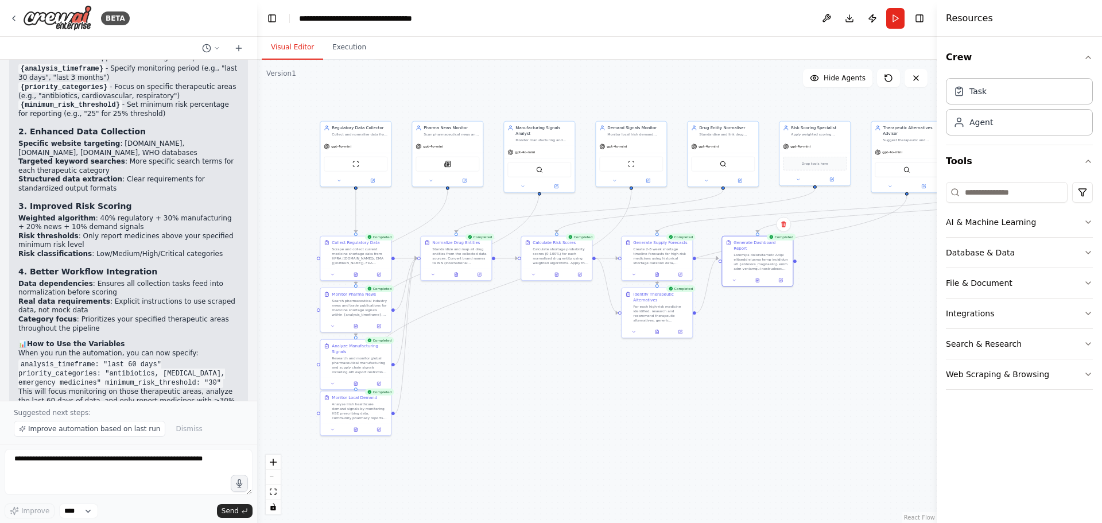
drag, startPoint x: 673, startPoint y: 427, endPoint x: 772, endPoint y: 427, distance: 98.7
click at [772, 427] on div ".deletable-edge-delete-btn { width: 20px; height: 20px; border: 0px solid #ffff…" at bounding box center [596, 291] width 679 height 463
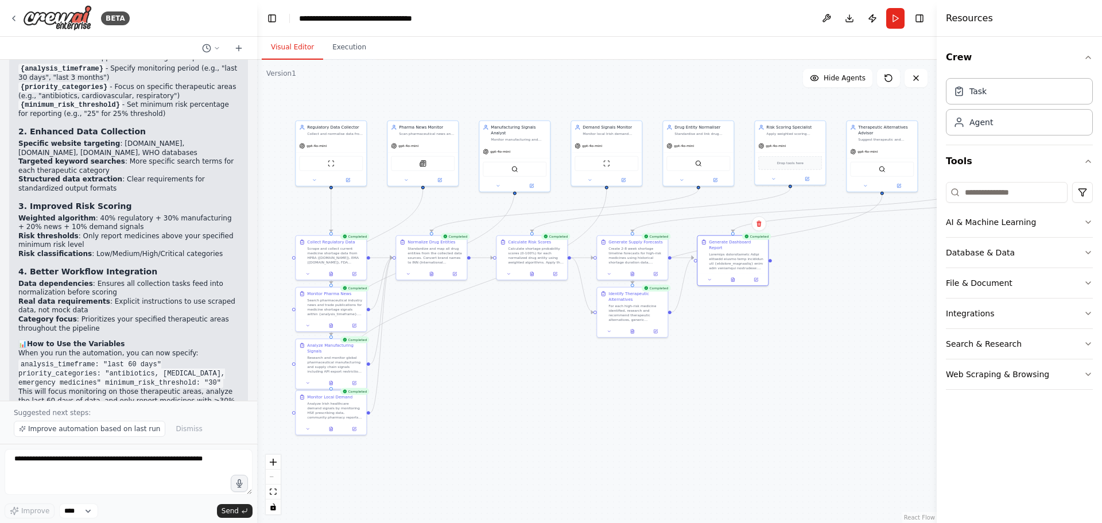
drag, startPoint x: 682, startPoint y: 443, endPoint x: 657, endPoint y: 442, distance: 24.7
click at [657, 442] on div ".deletable-edge-delete-btn { width: 20px; height: 20px; border: 0px solid #ffff…" at bounding box center [596, 291] width 679 height 463
